Goal: Task Accomplishment & Management: Complete application form

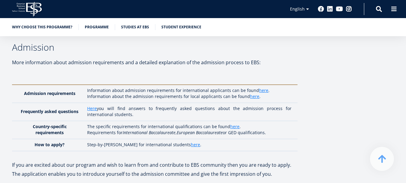
scroll to position [1625, 0]
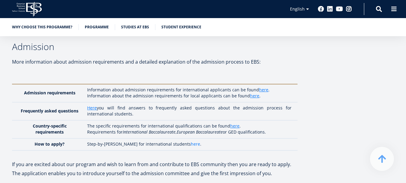
click at [191, 141] on link "here" at bounding box center [195, 144] width 9 height 6
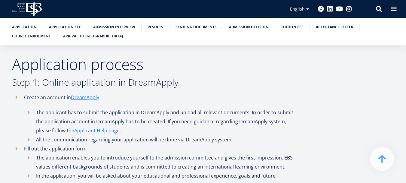
scroll to position [211, 0]
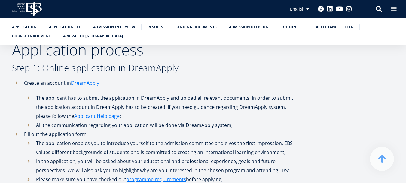
click at [86, 83] on link "DreamApply" at bounding box center [85, 82] width 28 height 9
